Goal: Information Seeking & Learning: Learn about a topic

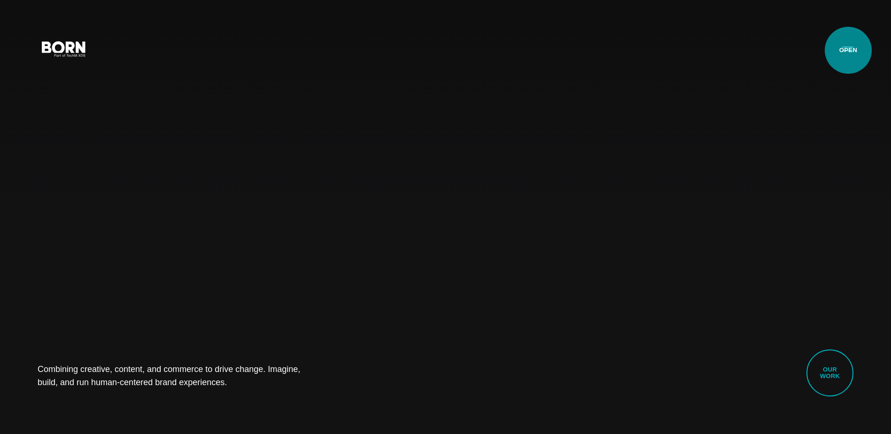
click at [848, 50] on button "Primary Menu" at bounding box center [847, 49] width 23 height 20
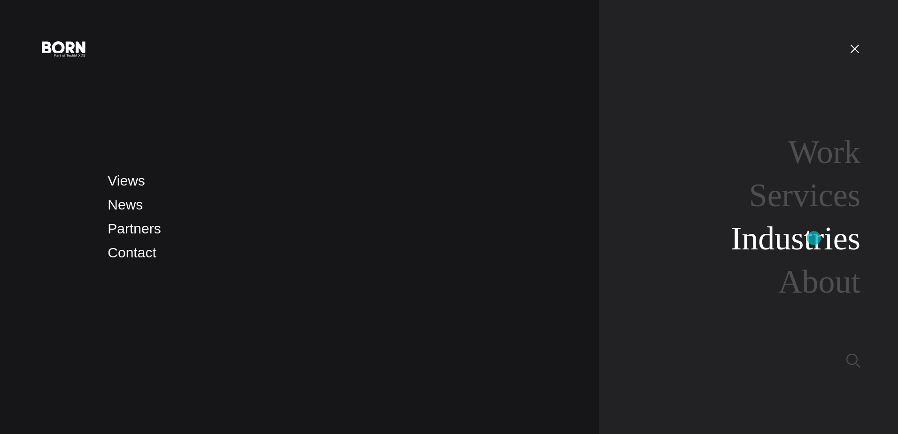
click at [814, 238] on link "Industries" at bounding box center [796, 238] width 130 height 36
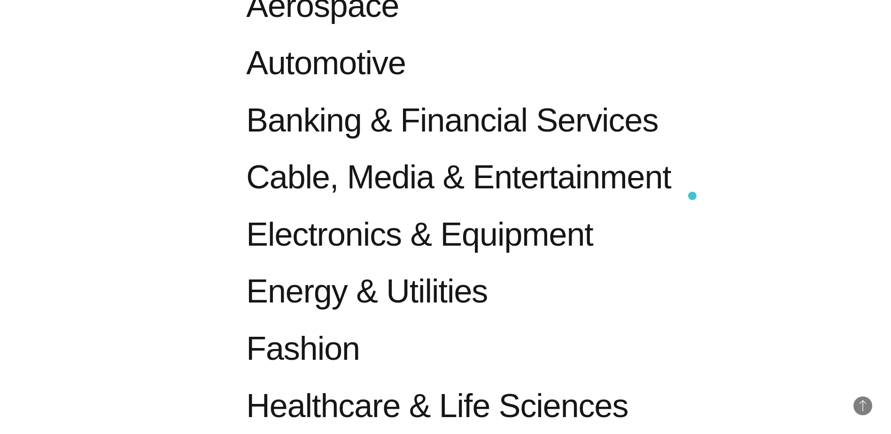
scroll to position [751, 0]
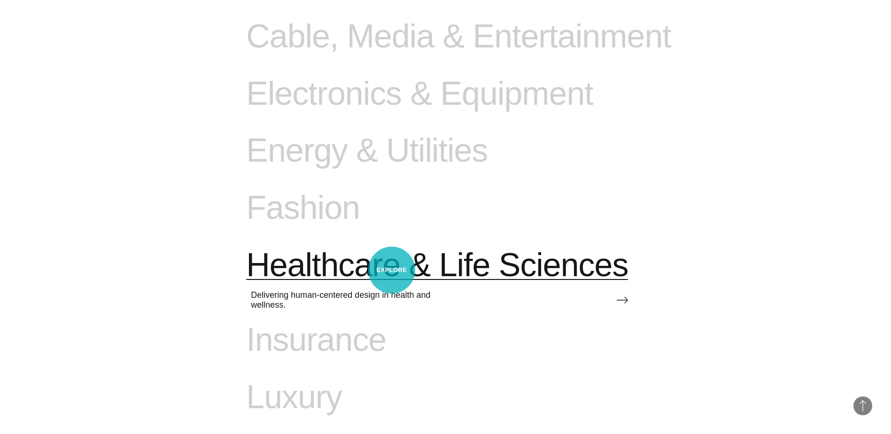
click at [392, 270] on span "Healthcare & Life Sciences" at bounding box center [437, 265] width 382 height 39
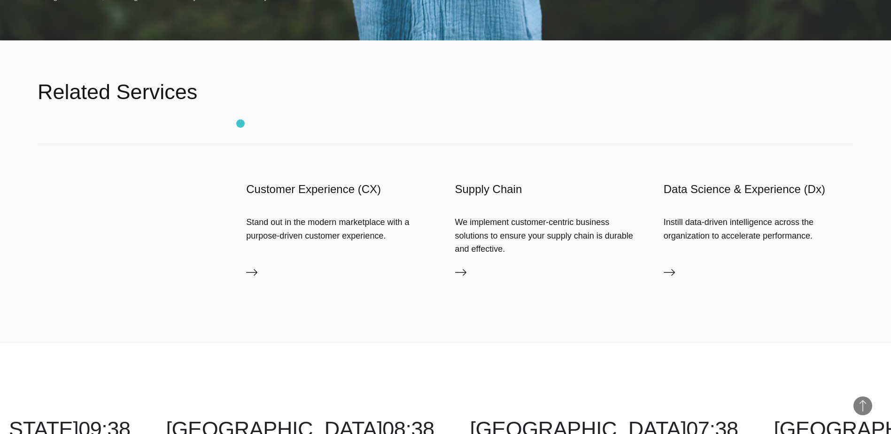
scroll to position [3334, 0]
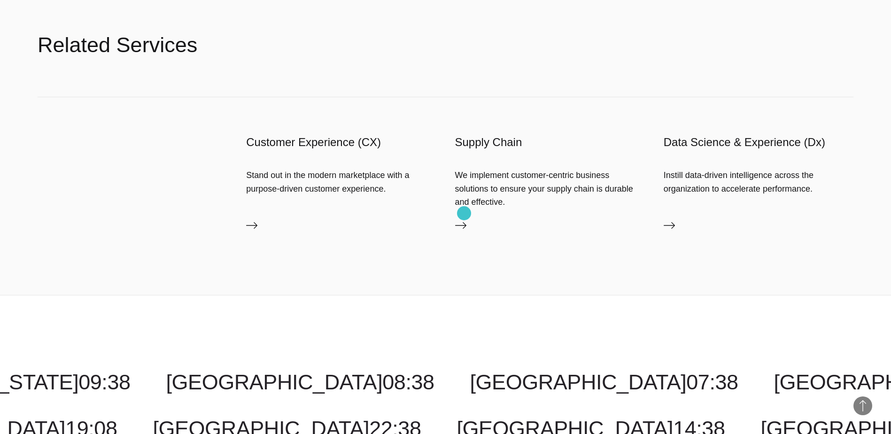
click at [464, 222] on icon at bounding box center [460, 225] width 11 height 7
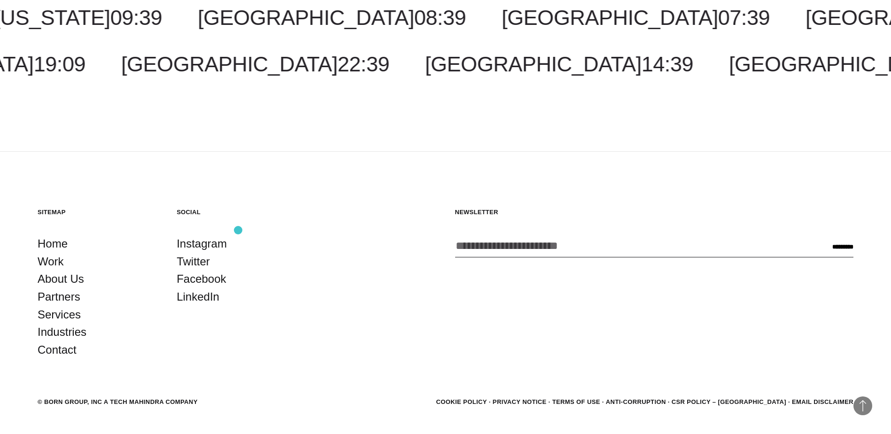
scroll to position [1460, 0]
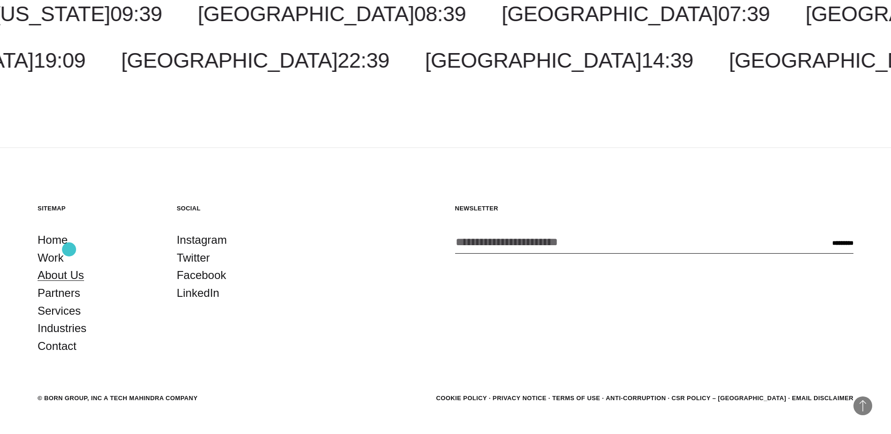
click at [62, 266] on link "About Us" at bounding box center [61, 275] width 46 height 18
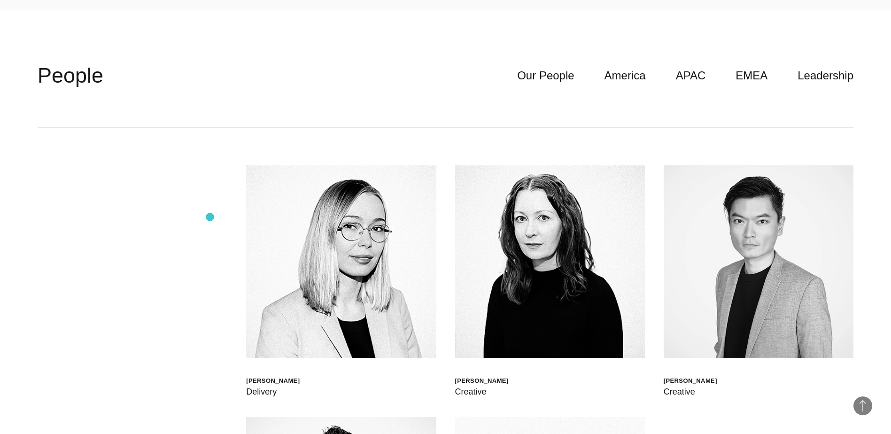
scroll to position [2724, 0]
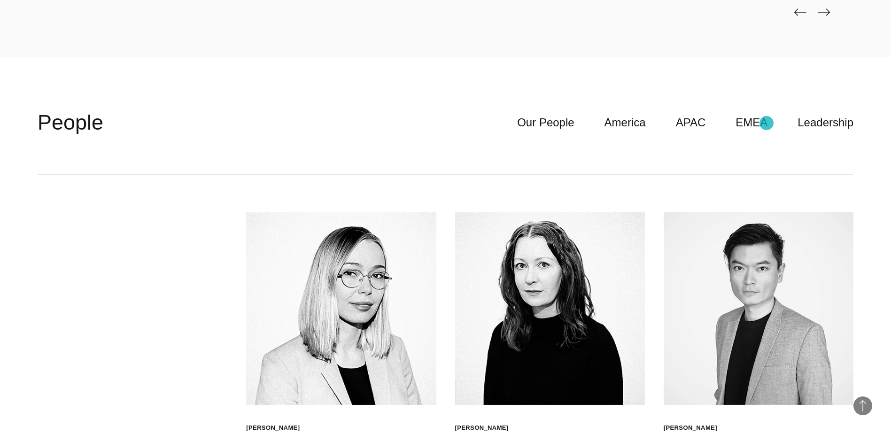
click at [766, 123] on link "EMEA" at bounding box center [751, 123] width 32 height 18
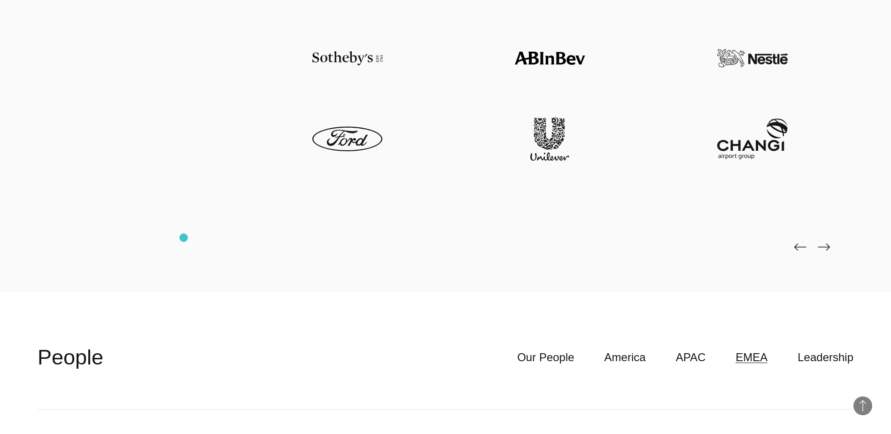
scroll to position [2630, 0]
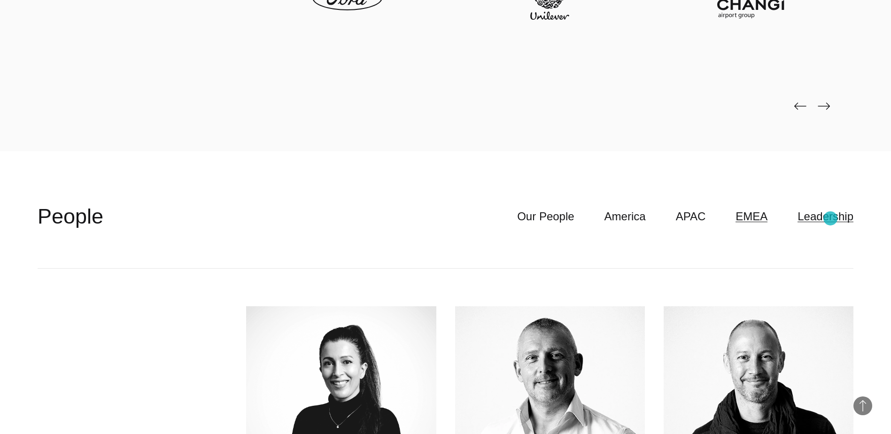
click at [830, 218] on link "Leadership" at bounding box center [825, 217] width 56 height 18
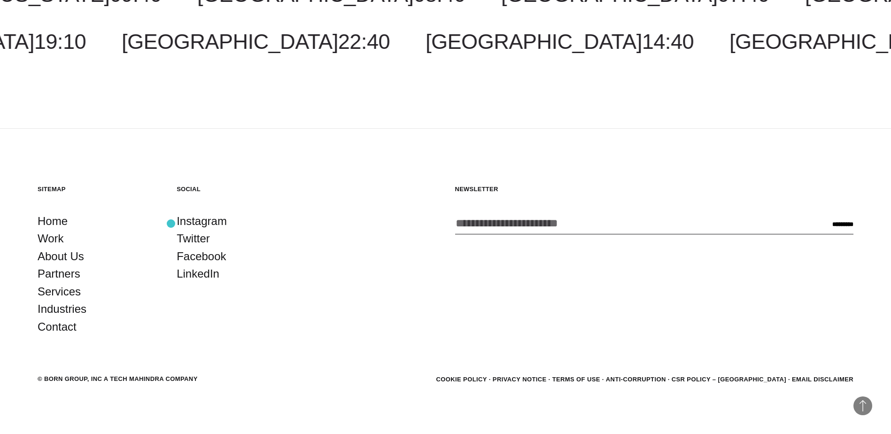
scroll to position [3576, 0]
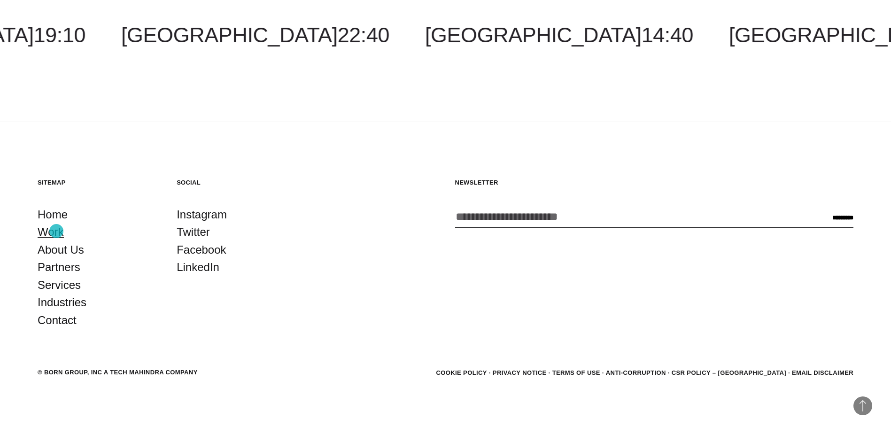
click at [56, 231] on link "Work" at bounding box center [51, 232] width 26 height 18
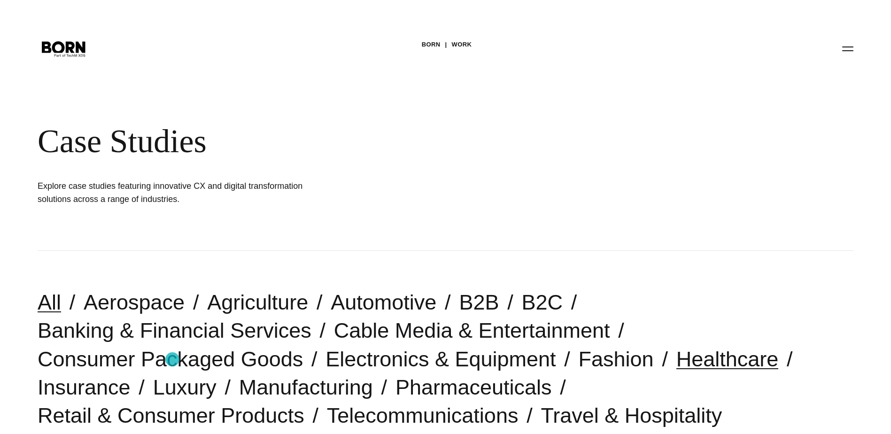
click at [676, 359] on link "Healthcare" at bounding box center [727, 359] width 102 height 24
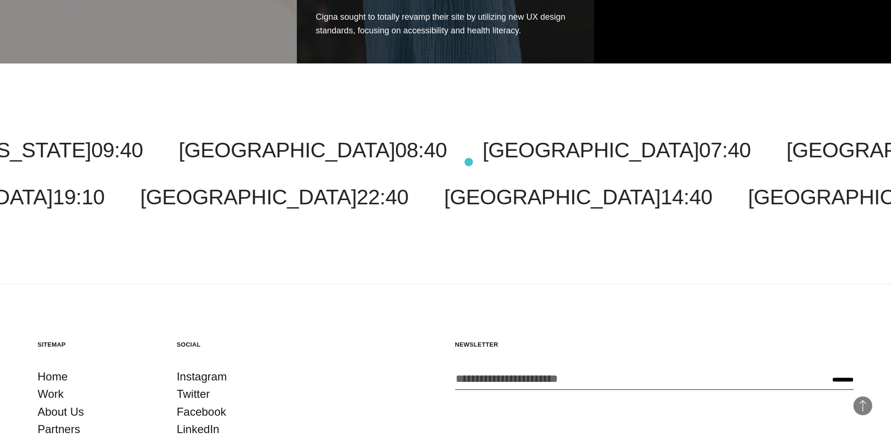
scroll to position [751, 0]
